Goal: Use online tool/utility: Utilize a website feature to perform a specific function

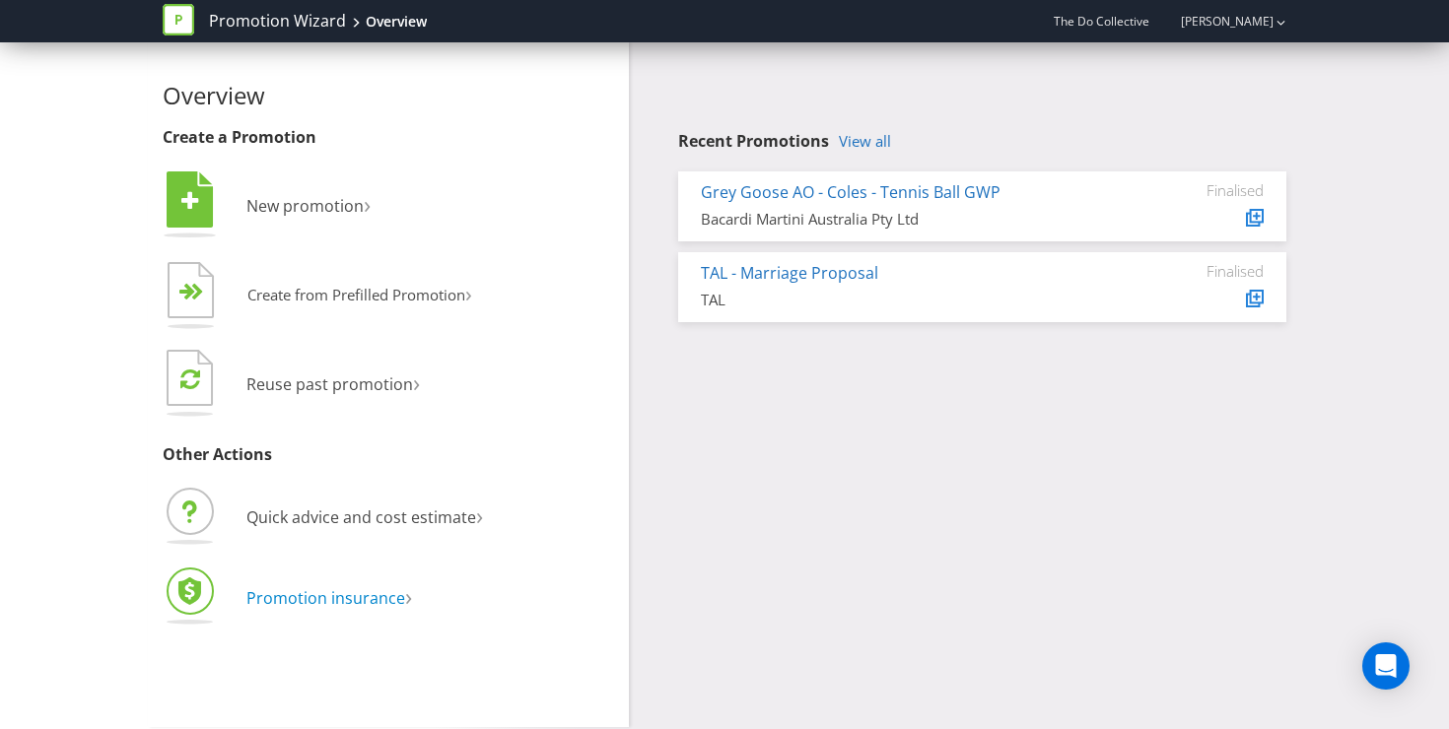
click at [347, 589] on span "Promotion insurance" at bounding box center [325, 598] width 159 height 22
click at [418, 518] on span "Quick advice and cost estimate" at bounding box center [361, 518] width 230 height 22
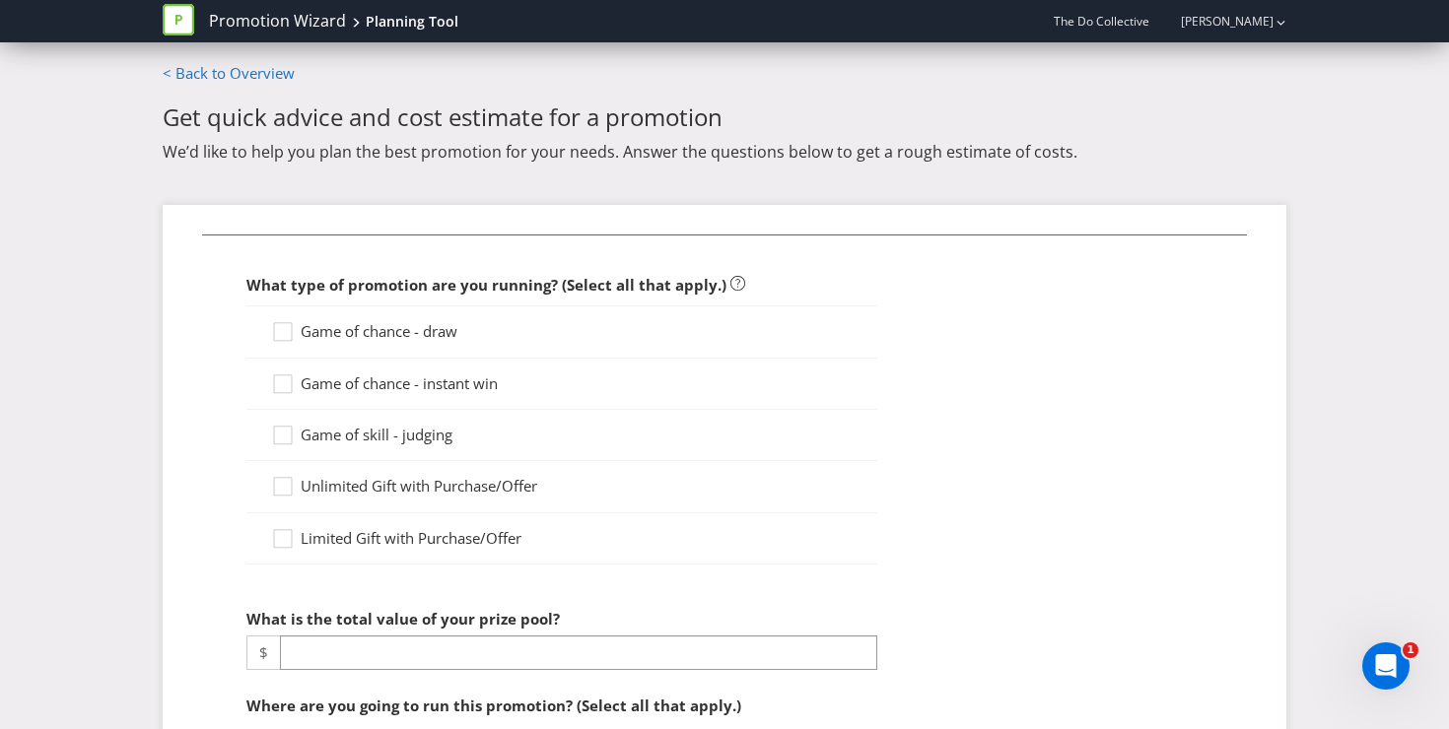
click at [409, 331] on span "Game of chance - draw" at bounding box center [379, 331] width 157 height 20
click at [0, 0] on input "Game of chance - draw" at bounding box center [0, 0] width 0 height 0
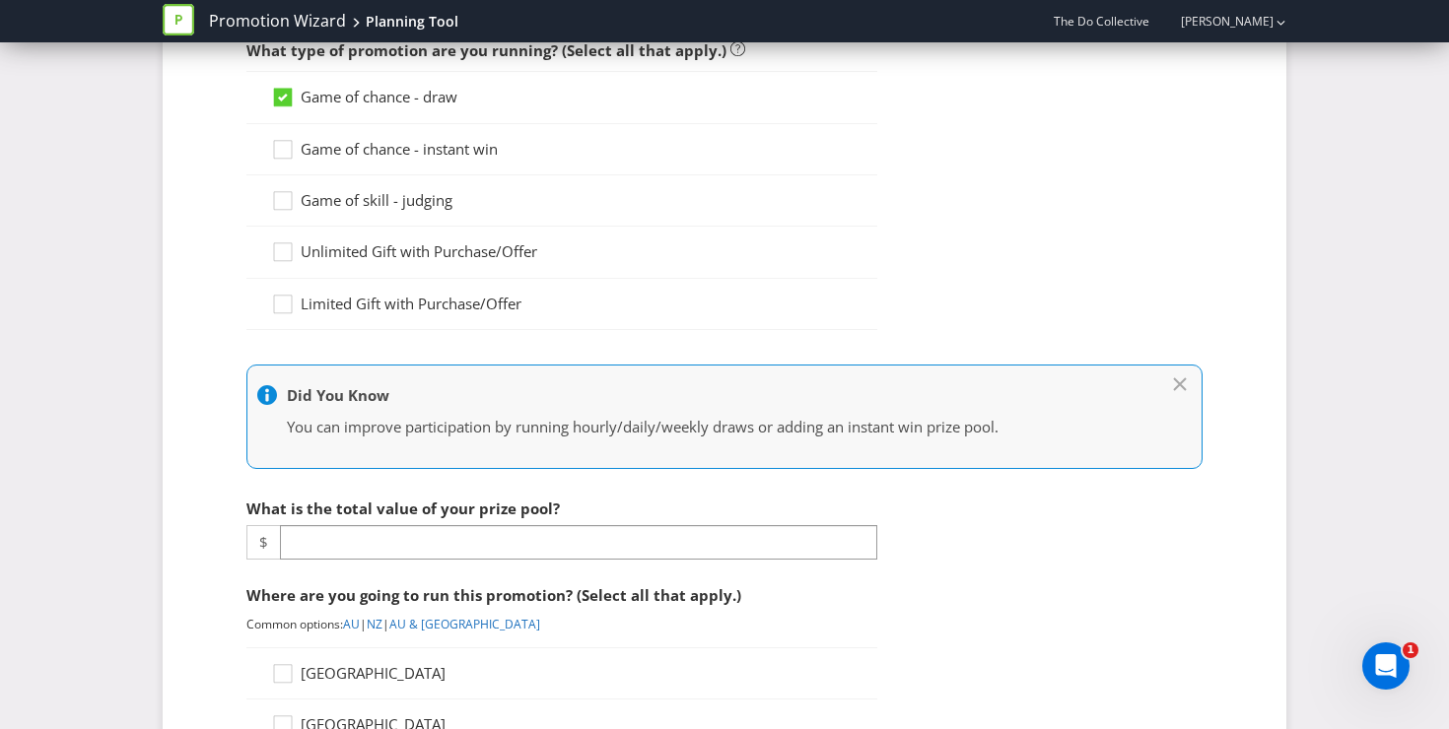
scroll to position [315, 0]
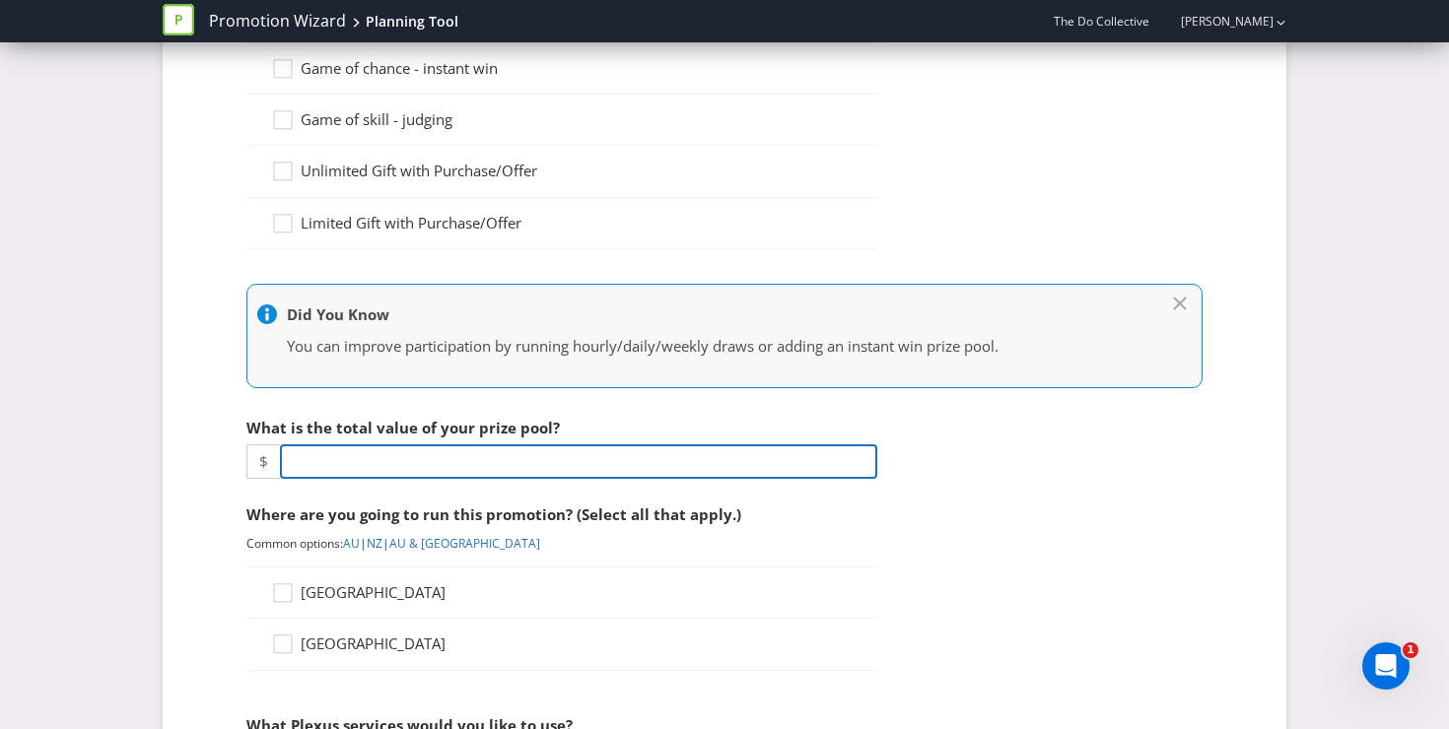
click at [418, 465] on input "number" at bounding box center [578, 462] width 597 height 35
type input "10000"
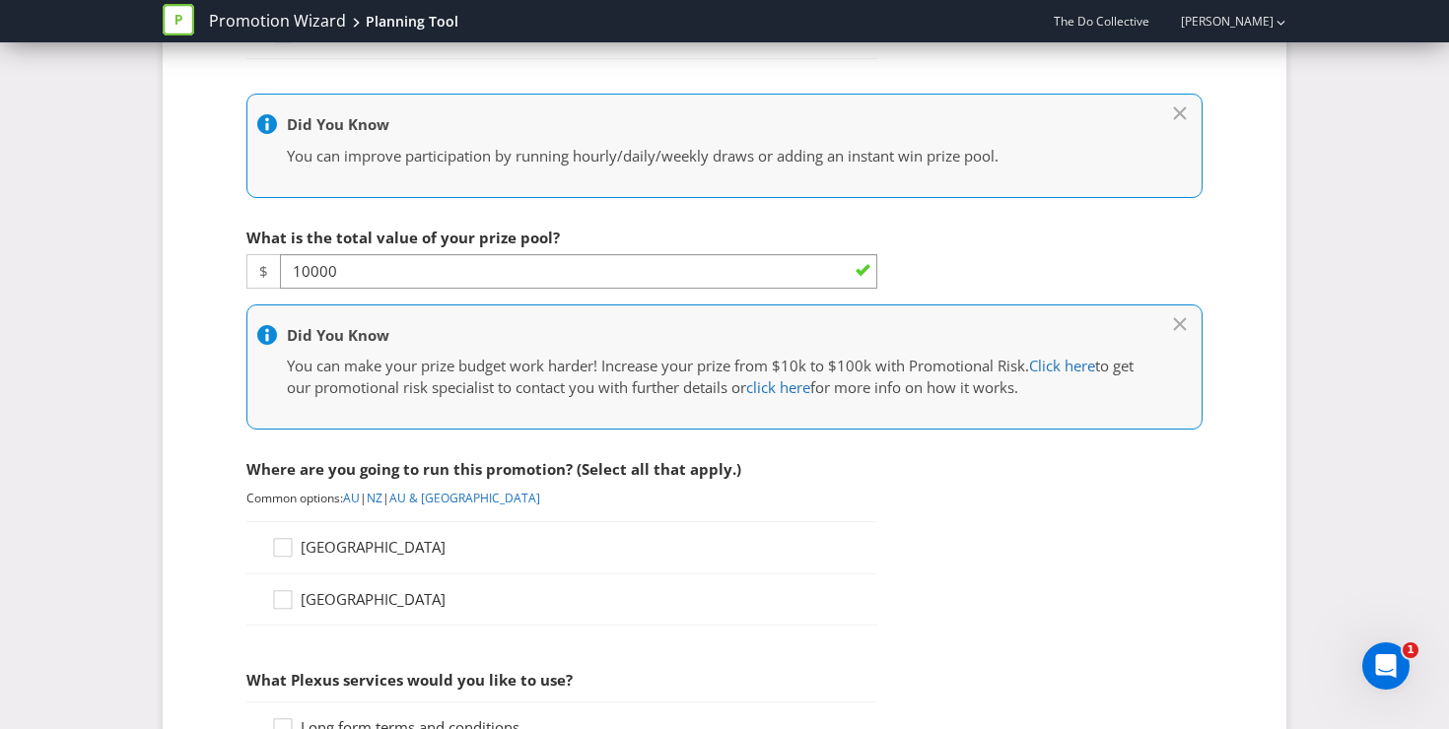
scroll to position [558, 0]
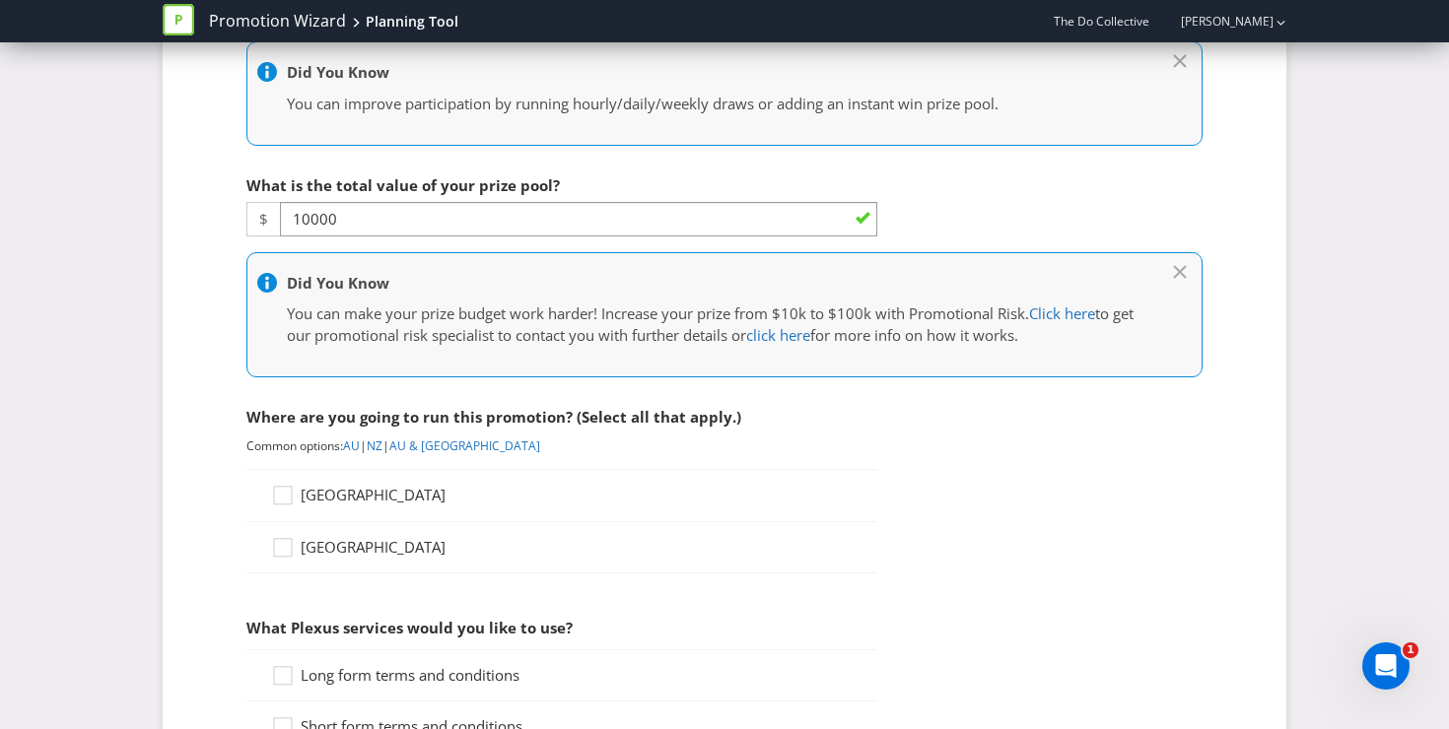
click at [334, 497] on span "Australia" at bounding box center [373, 495] width 145 height 20
click at [0, 0] on input "Australia" at bounding box center [0, 0] width 0 height 0
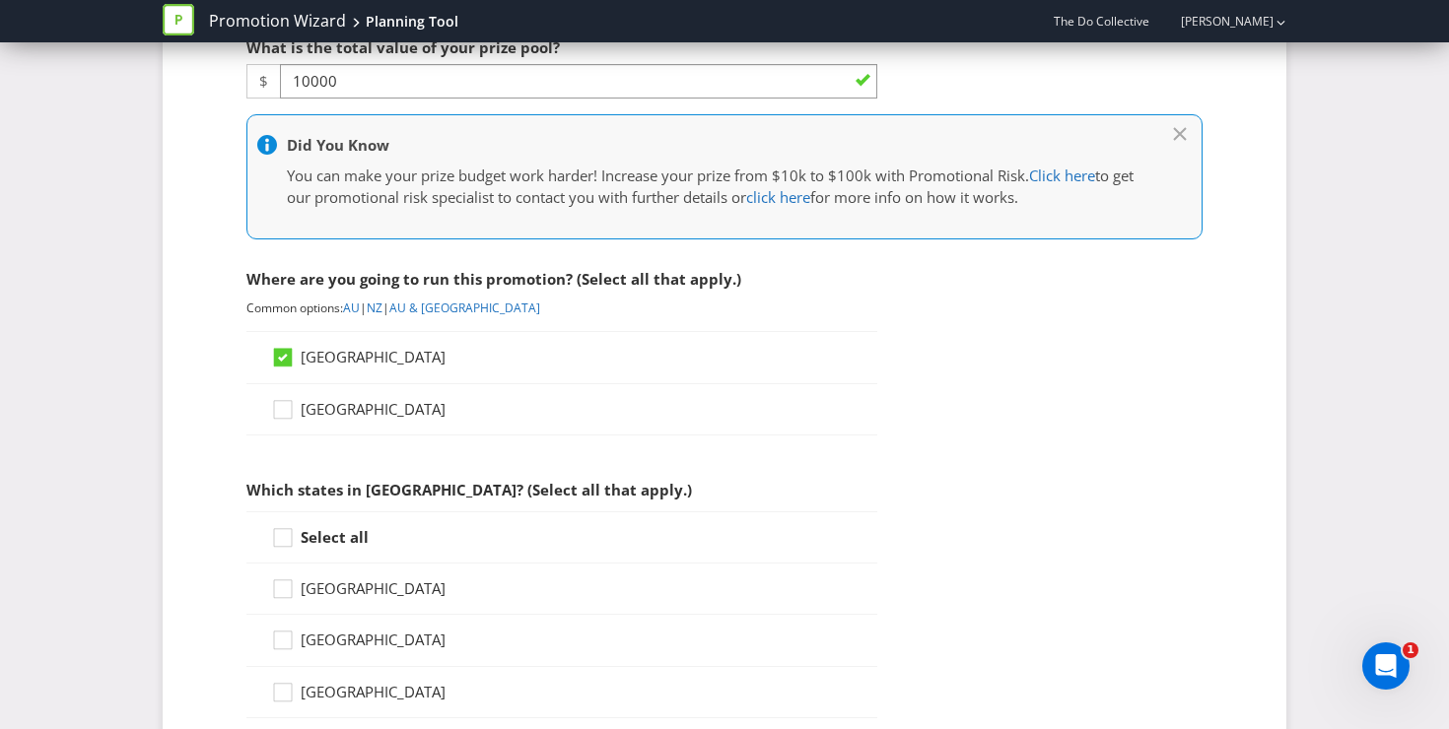
click at [311, 530] on strong "Select all" at bounding box center [335, 537] width 68 height 20
click at [0, 0] on input "Select all" at bounding box center [0, 0] width 0 height 0
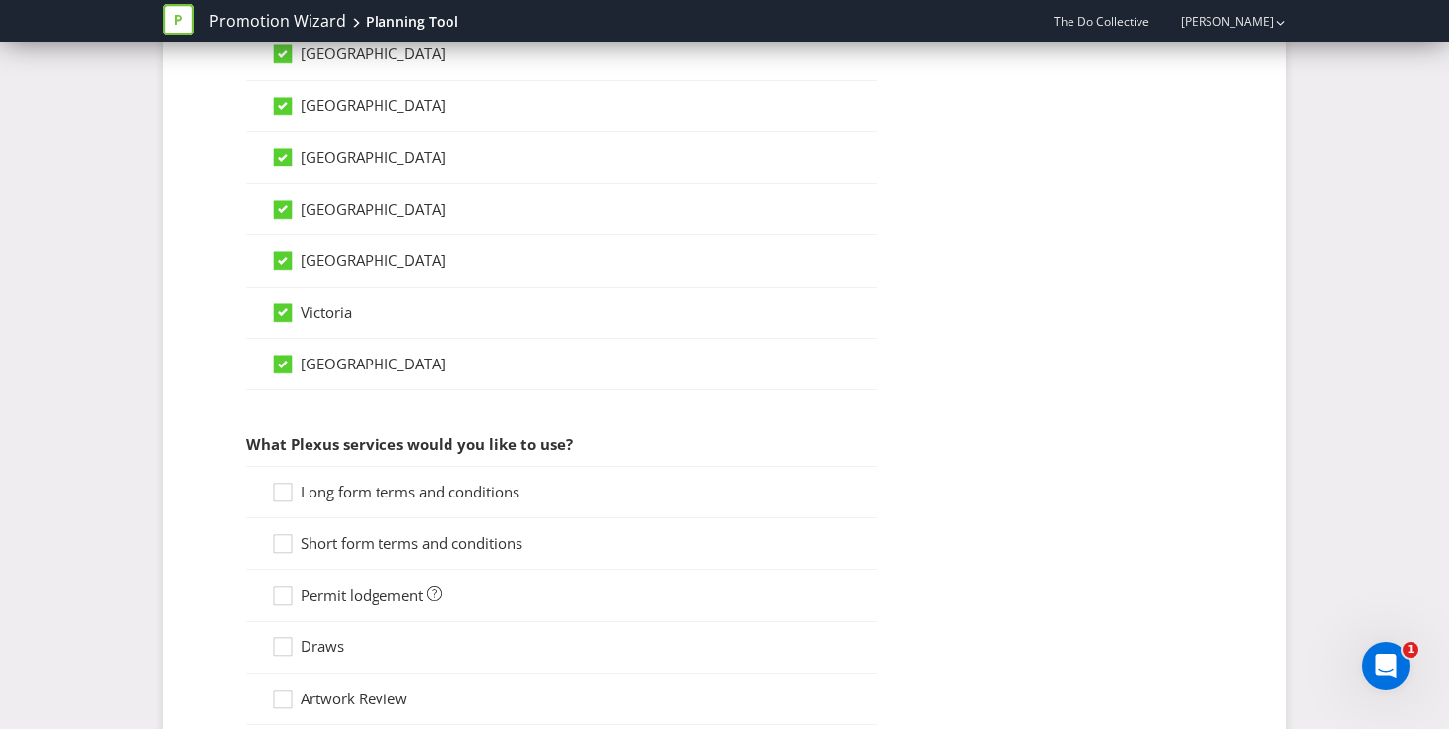
scroll to position [1284, 0]
click at [287, 494] on icon at bounding box center [286, 495] width 30 height 30
click at [0, 0] on input "Long form terms and conditions" at bounding box center [0, 0] width 0 height 0
click at [285, 540] on icon at bounding box center [286, 546] width 30 height 30
click at [0, 0] on input "Short form terms and conditions" at bounding box center [0, 0] width 0 height 0
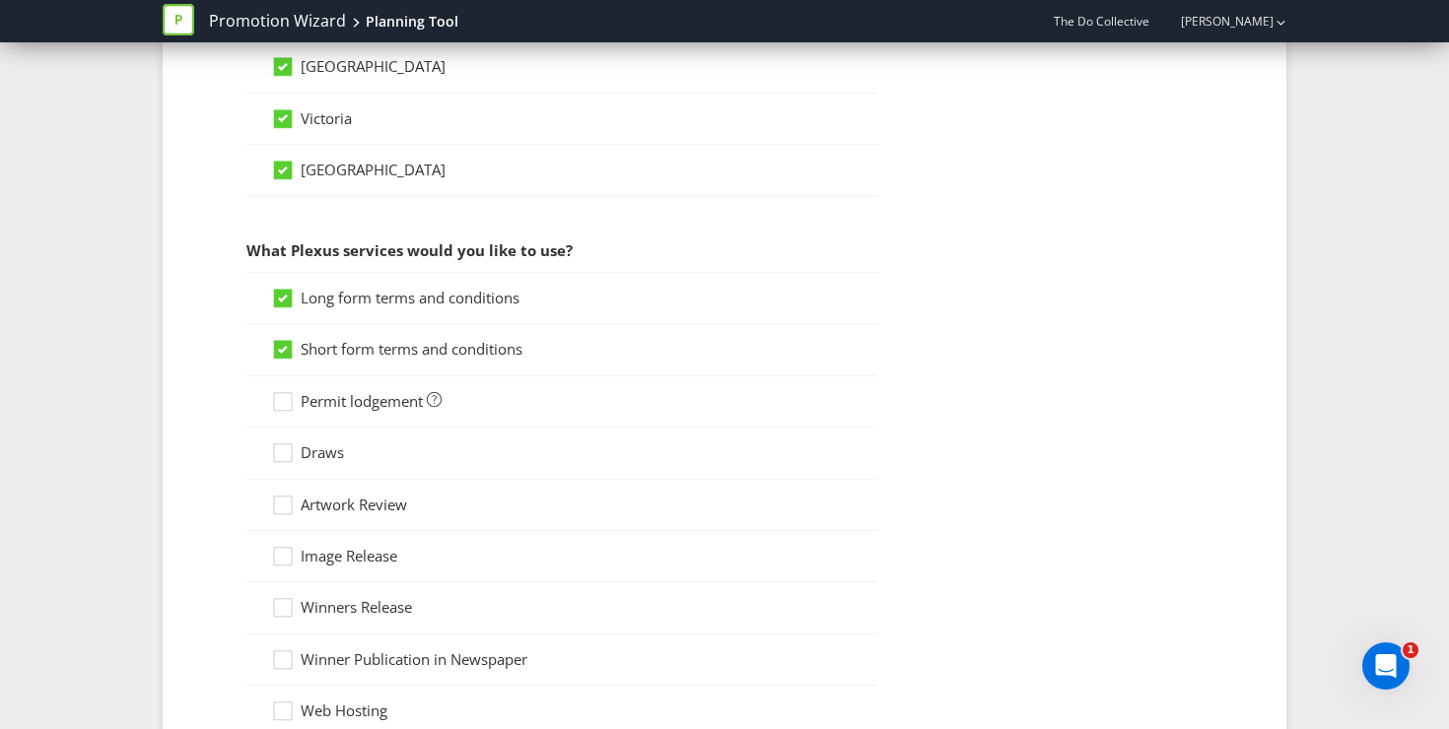
scroll to position [1479, 0]
click at [287, 388] on div at bounding box center [283, 393] width 10 height 10
click at [0, 0] on input "Permit lodgement" at bounding box center [0, 0] width 0 height 0
click at [279, 449] on icon at bounding box center [286, 456] width 30 height 30
click at [0, 0] on input "Draws" at bounding box center [0, 0] width 0 height 0
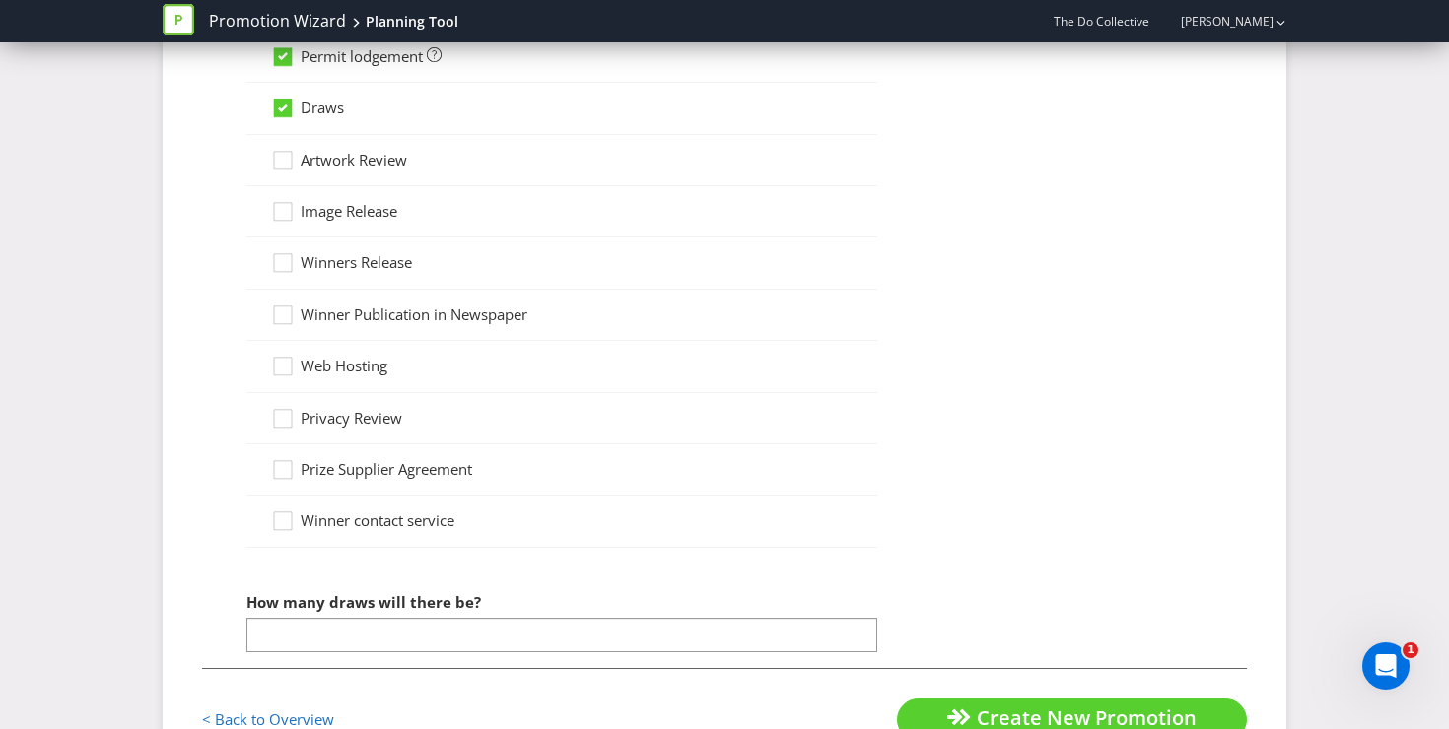
scroll to position [1893, 0]
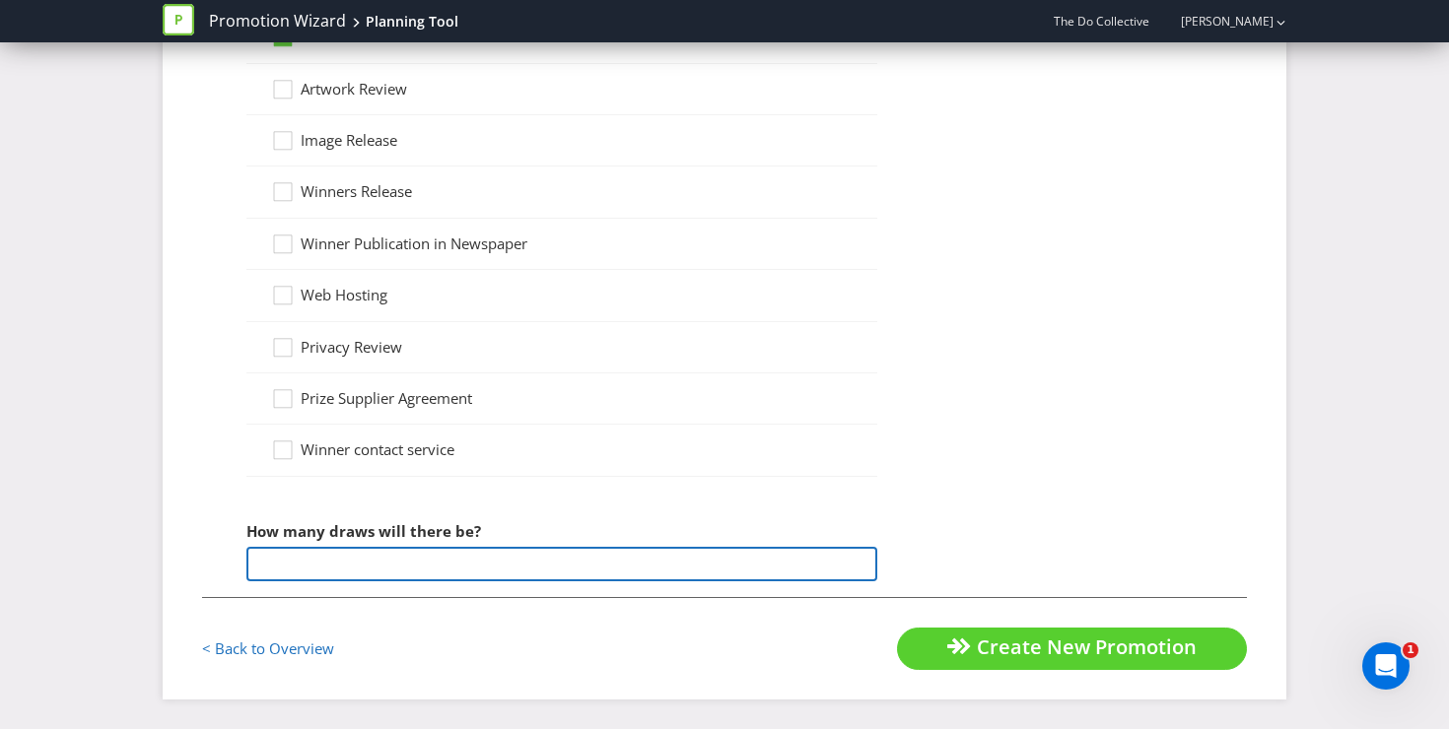
click at [355, 569] on input "number" at bounding box center [561, 564] width 631 height 35
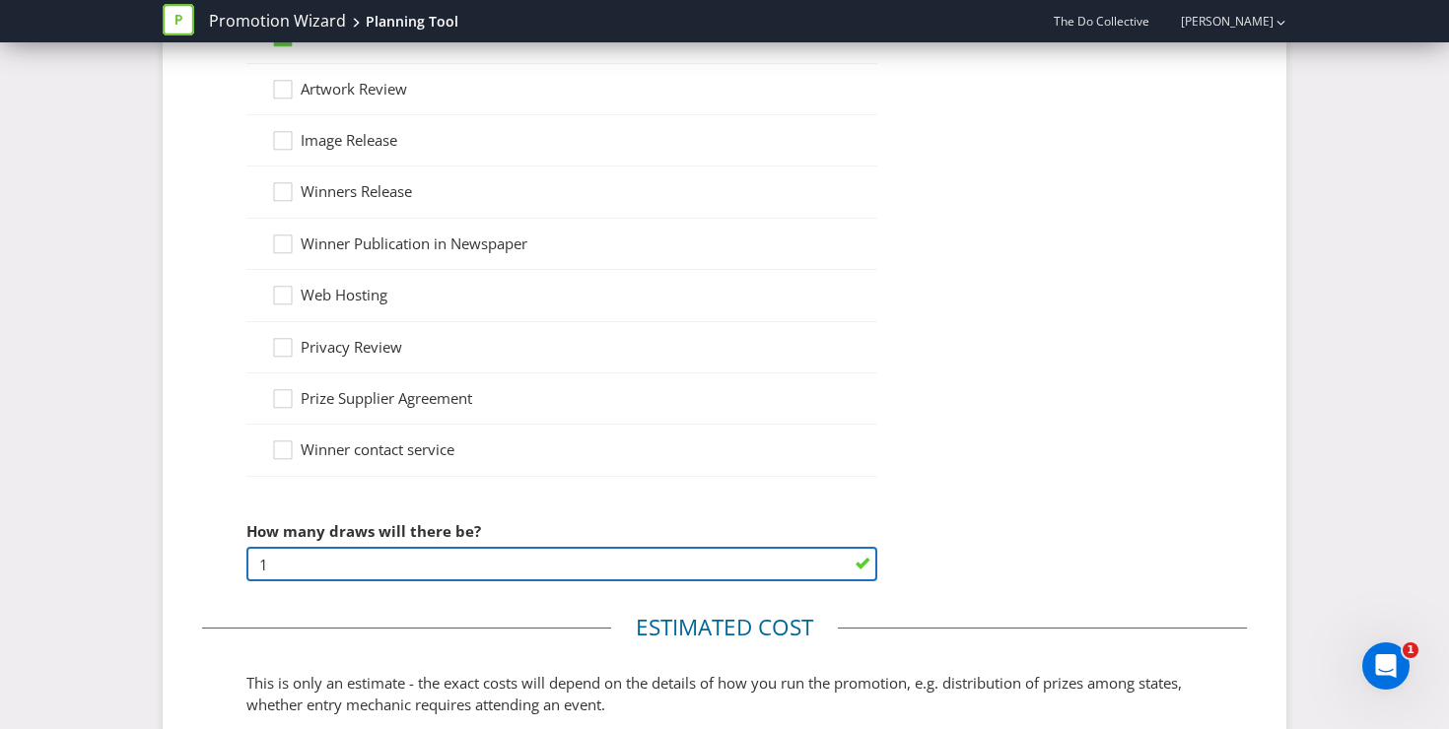
type input "1"
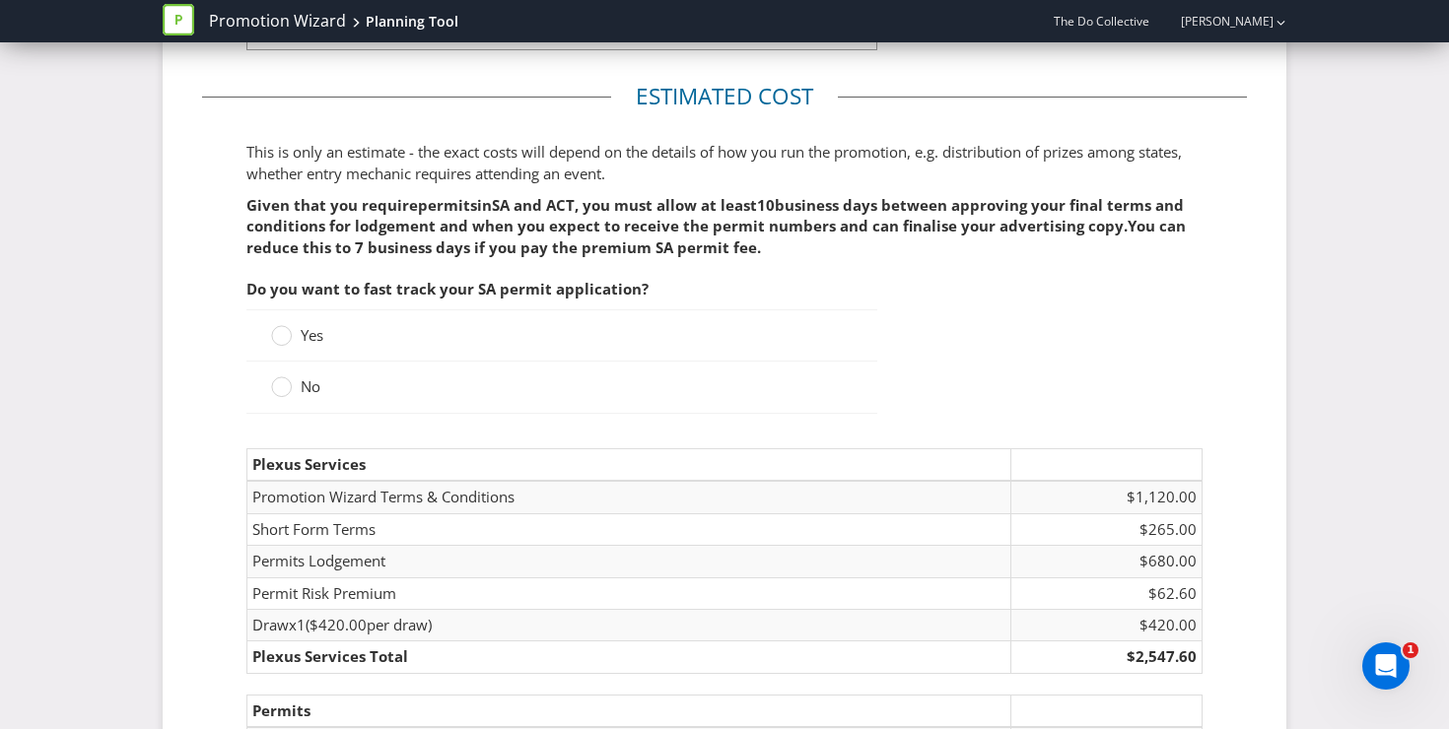
scroll to position [2422, 0]
click at [280, 335] on circle at bounding box center [282, 338] width 20 height 20
click at [0, 0] on input "Yes" at bounding box center [0, 0] width 0 height 0
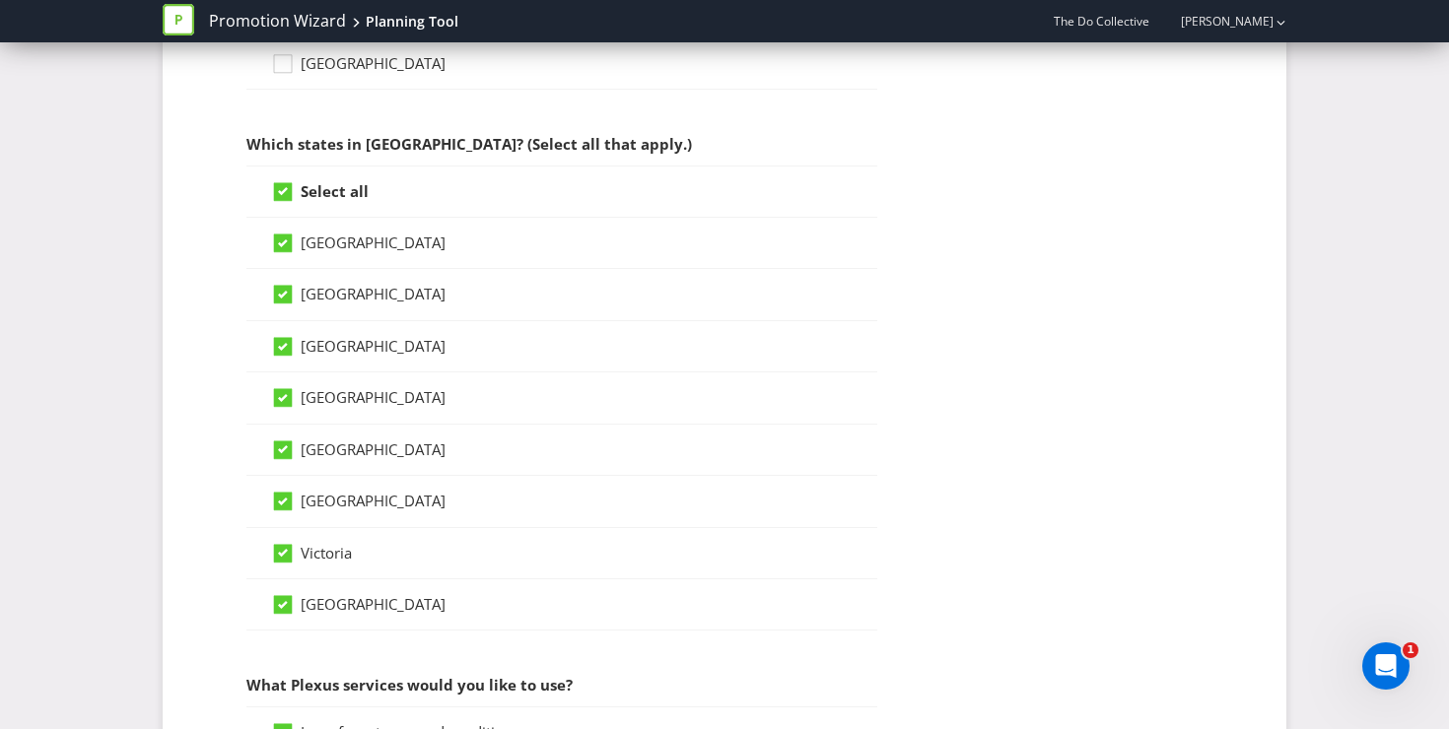
scroll to position [1050, 0]
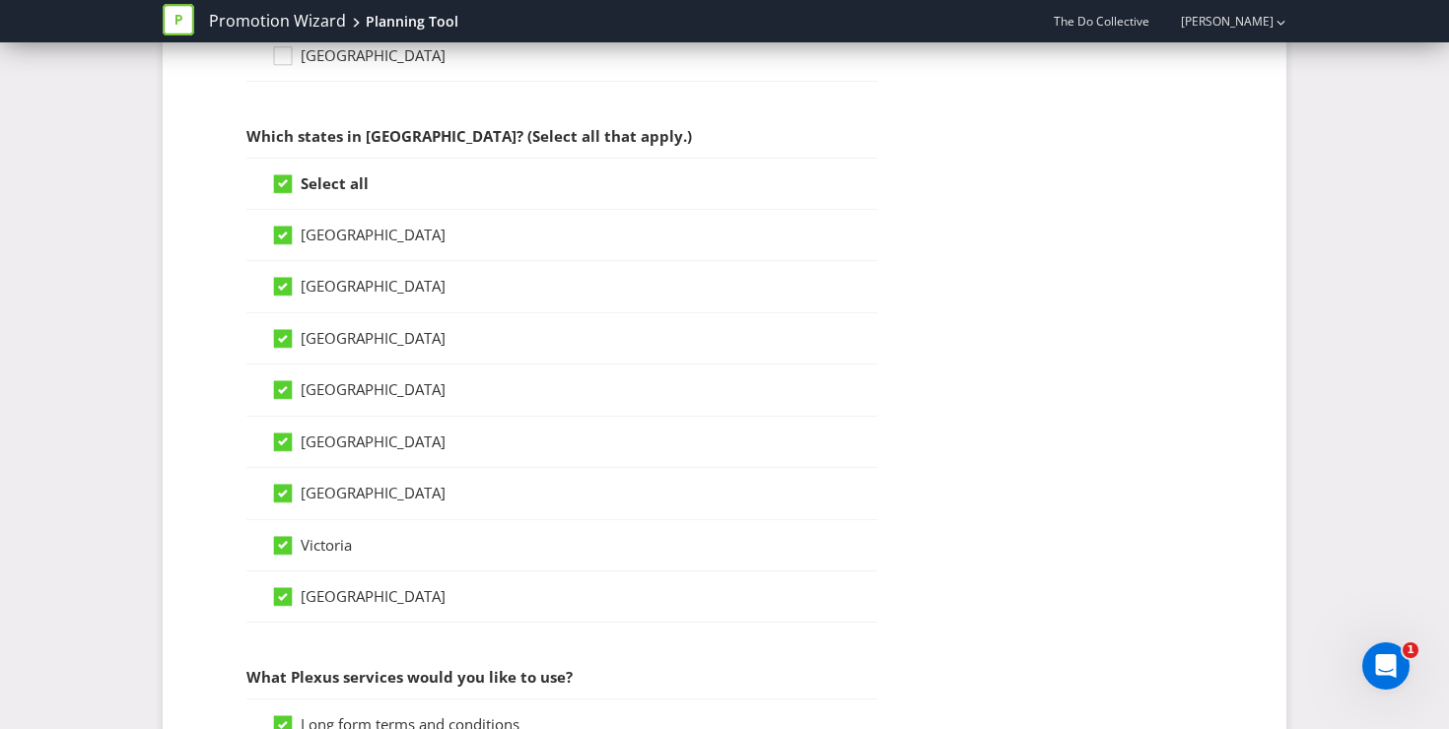
click at [288, 187] on icon at bounding box center [283, 183] width 18 height 18
click at [0, 0] on input "Select all" at bounding box center [0, 0] width 0 height 0
click at [282, 280] on div at bounding box center [283, 280] width 10 height 10
click at [0, 0] on input "New South Wales" at bounding box center [0, 0] width 0 height 0
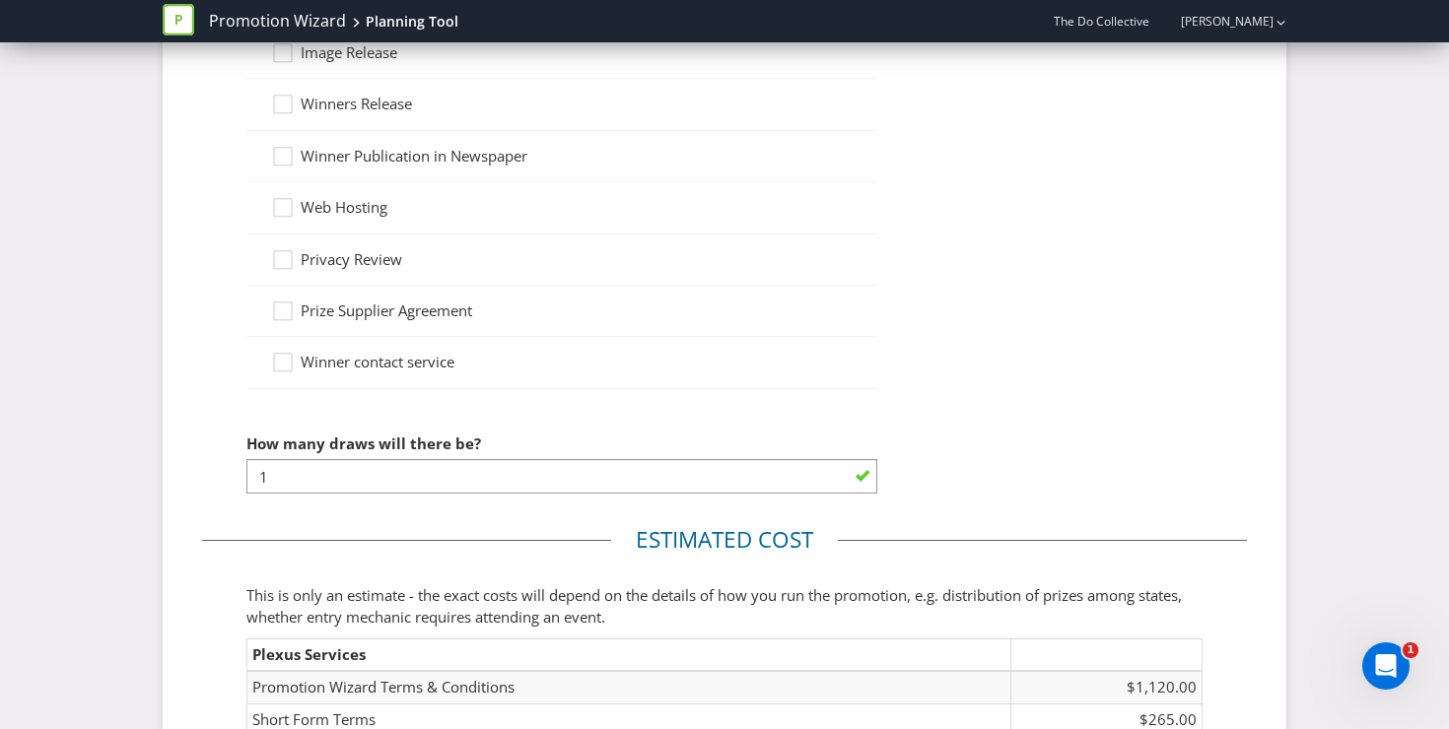
scroll to position [2258, 0]
